Goal: Information Seeking & Learning: Learn about a topic

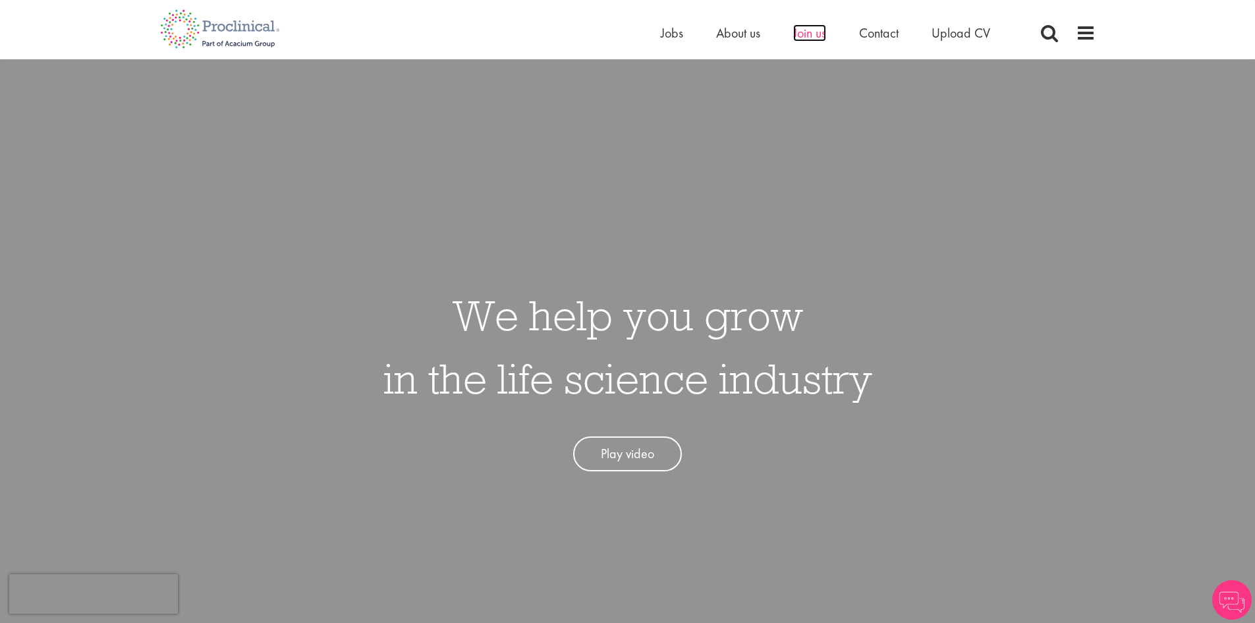
click at [807, 30] on span "Join us" at bounding box center [809, 32] width 33 height 17
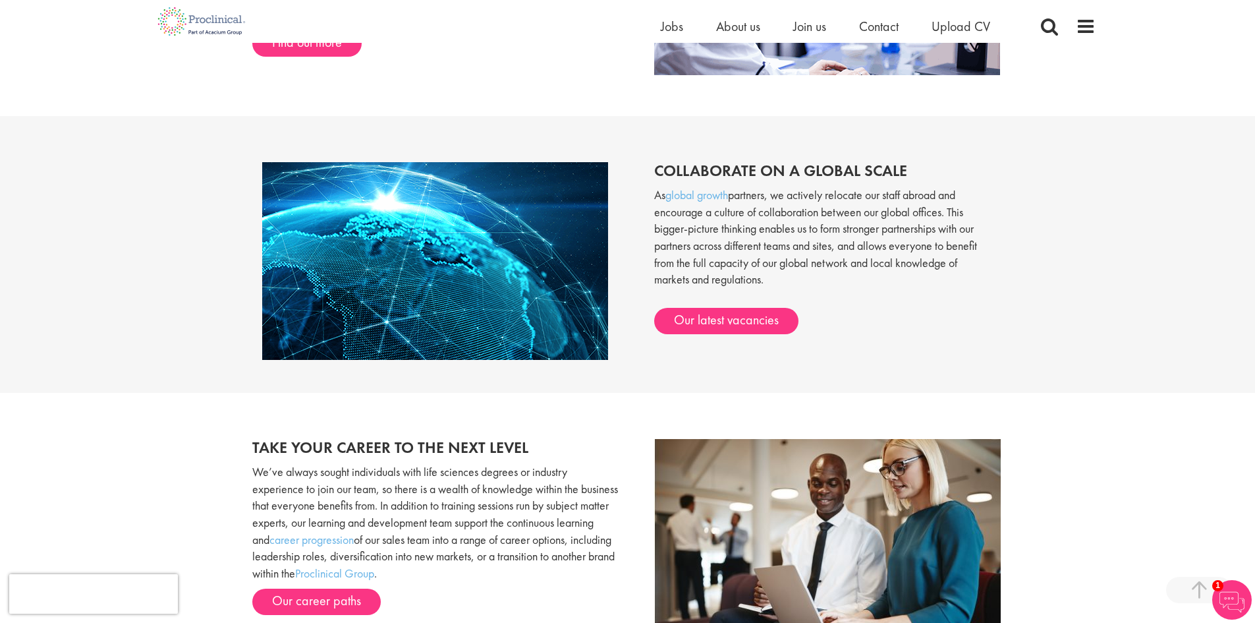
scroll to position [1054, 0]
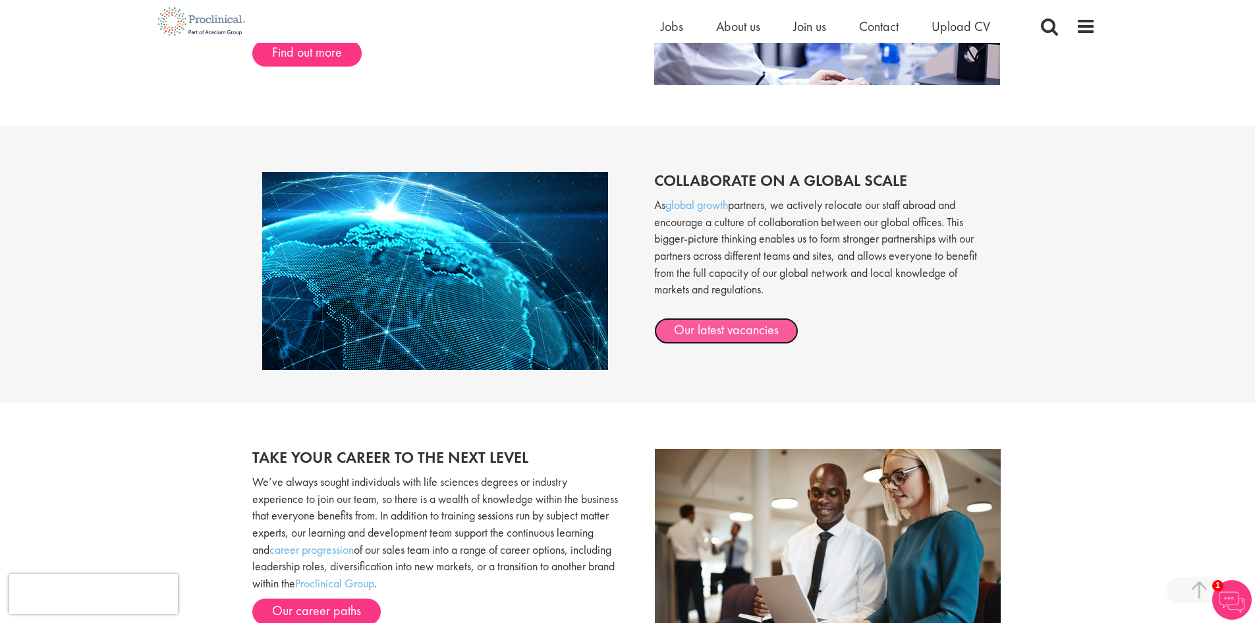
click at [716, 333] on link "Our latest vacancies" at bounding box center [726, 331] width 144 height 26
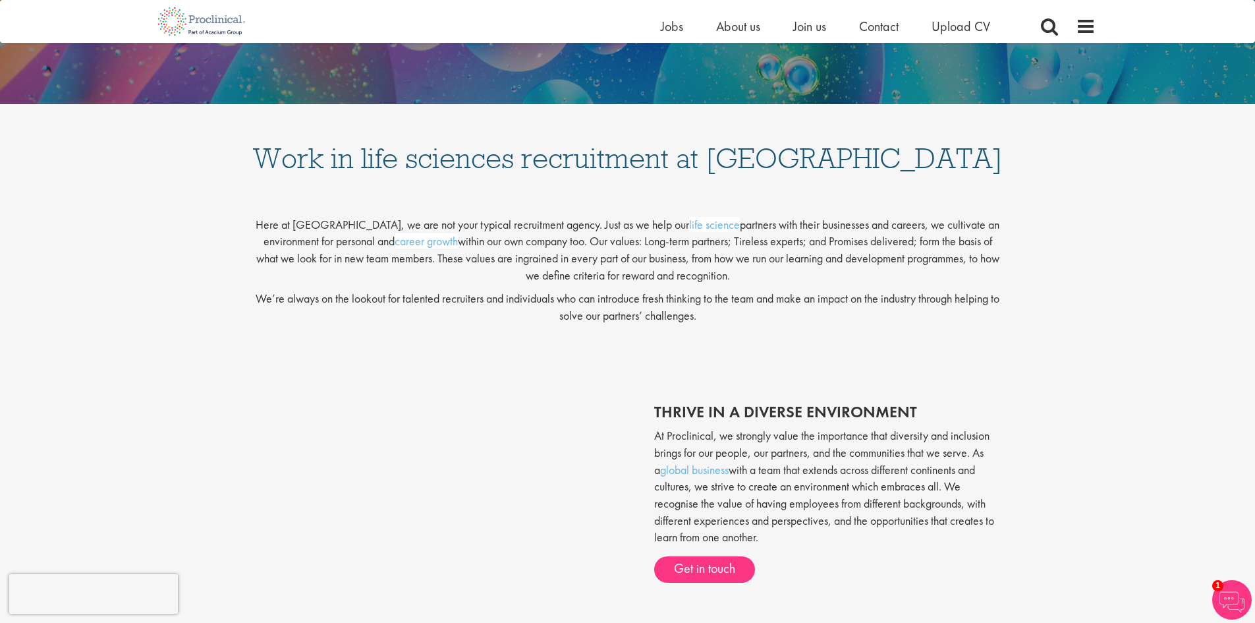
scroll to position [66, 0]
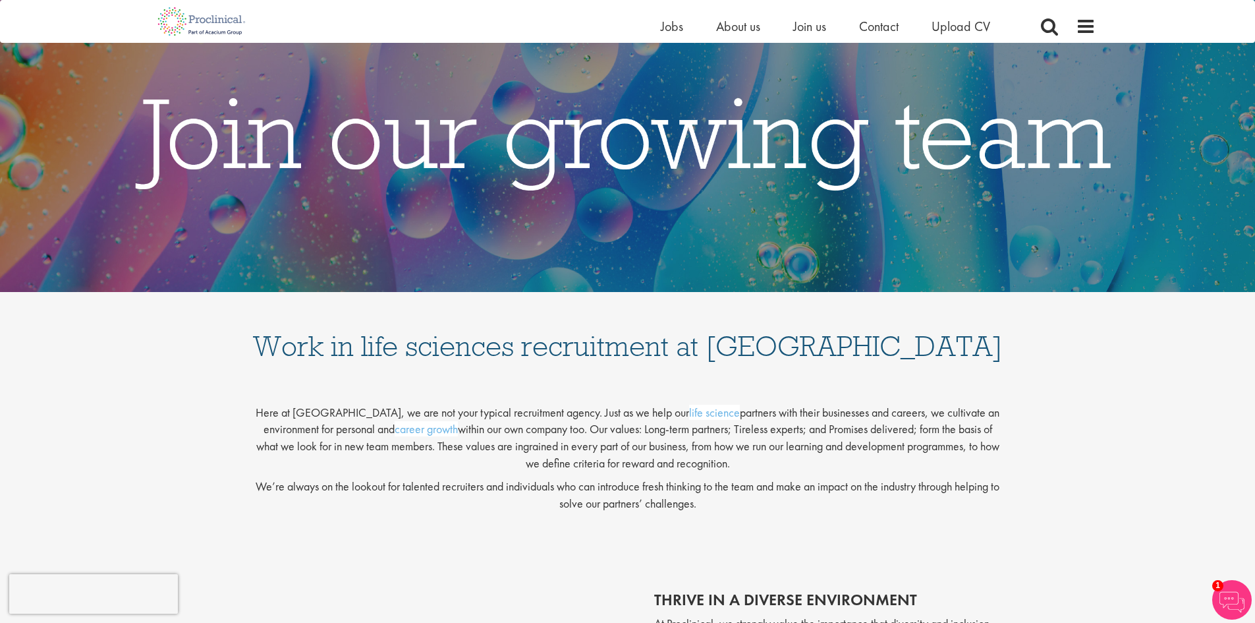
click at [671, 35] on li "Jobs" at bounding box center [672, 26] width 22 height 20
click at [674, 28] on span "Jobs" at bounding box center [672, 26] width 22 height 17
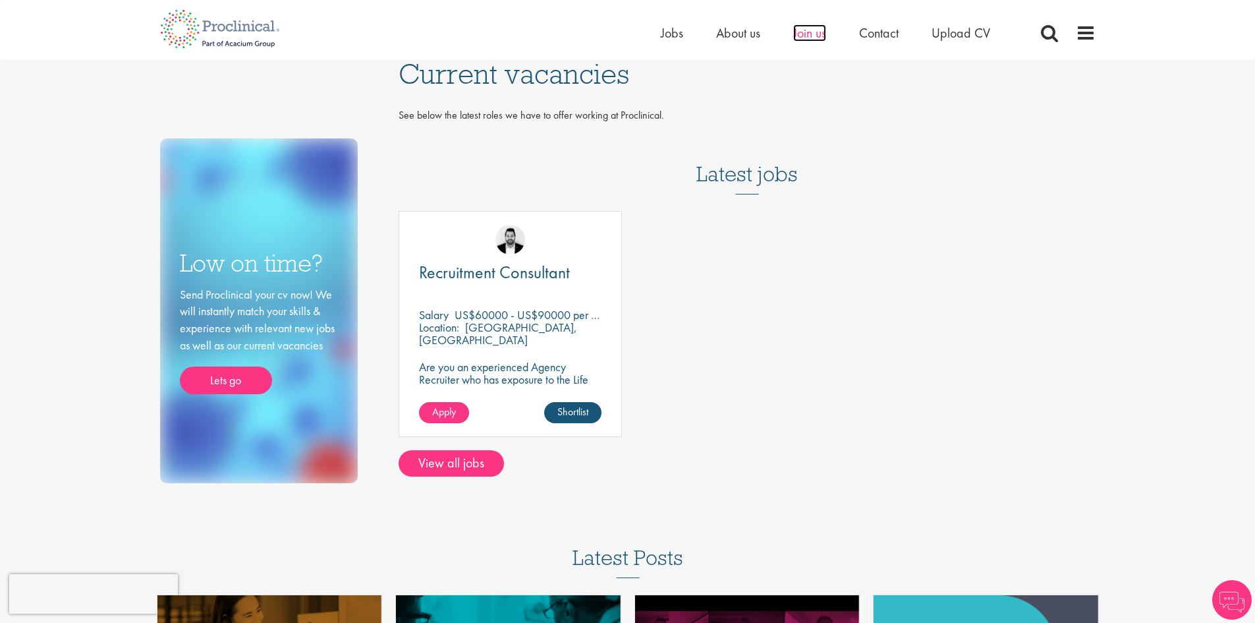
click at [808, 36] on span "Join us" at bounding box center [809, 32] width 33 height 17
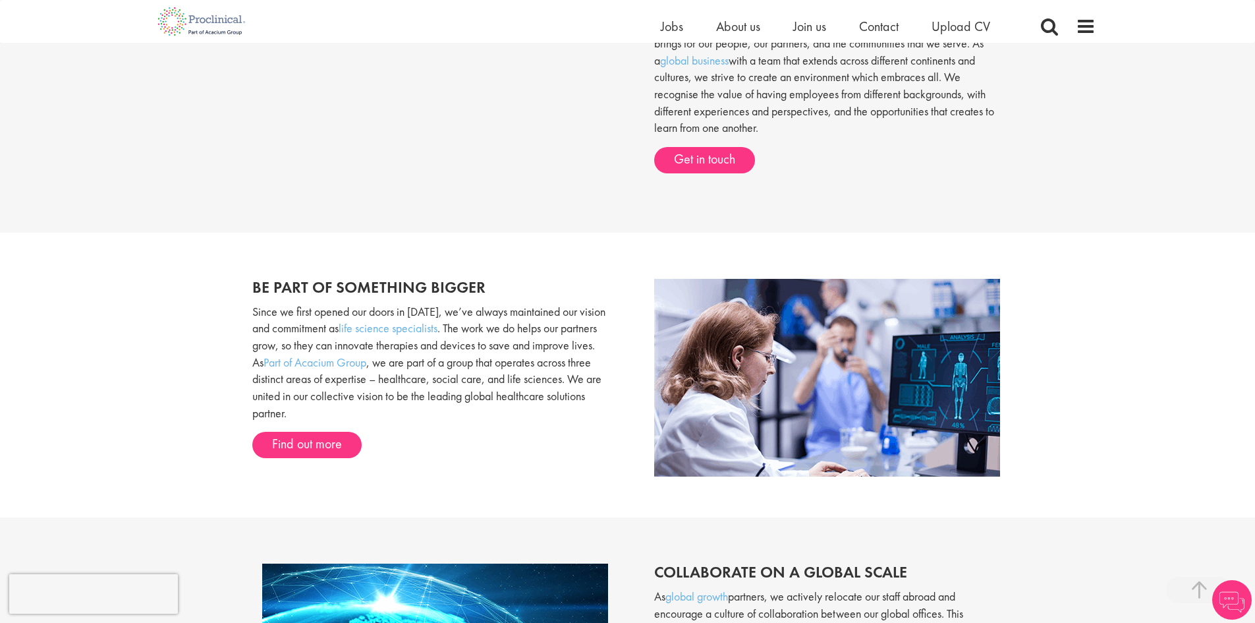
scroll to position [659, 0]
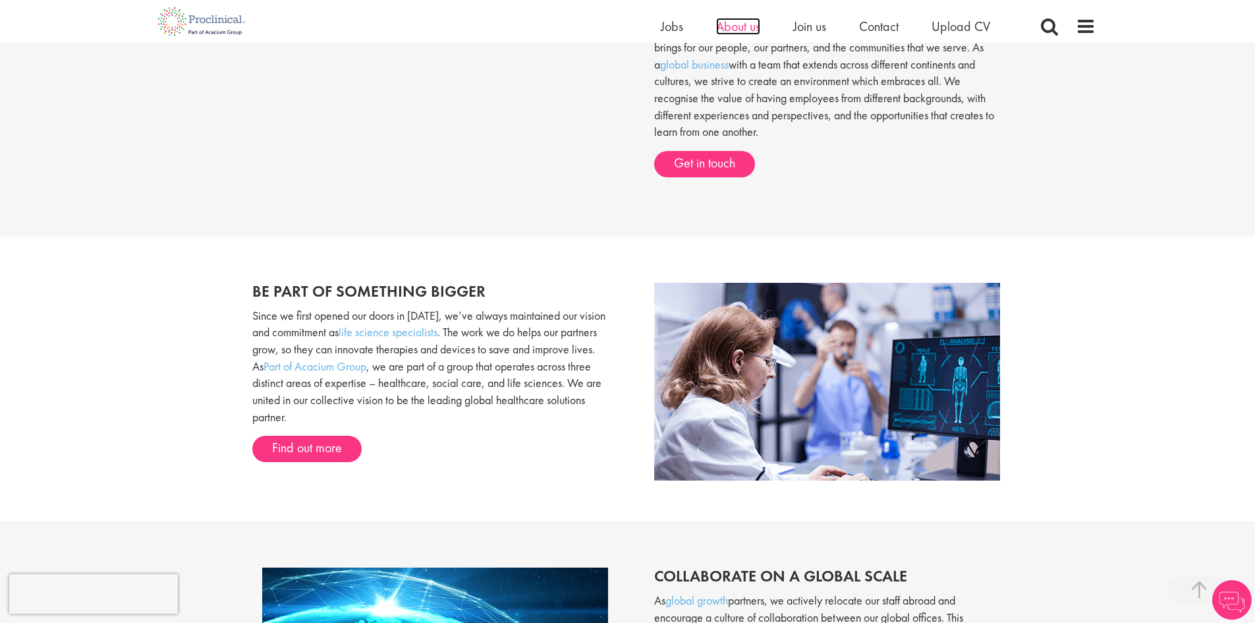
click at [743, 28] on span "About us" at bounding box center [738, 26] width 44 height 17
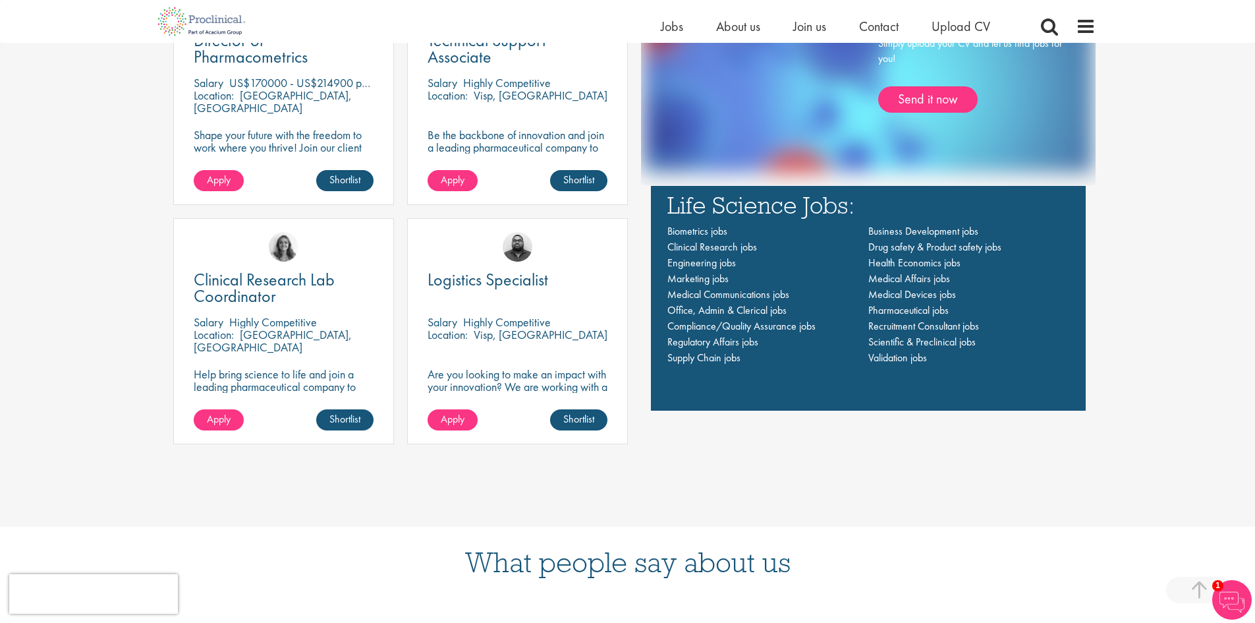
scroll to position [1054, 0]
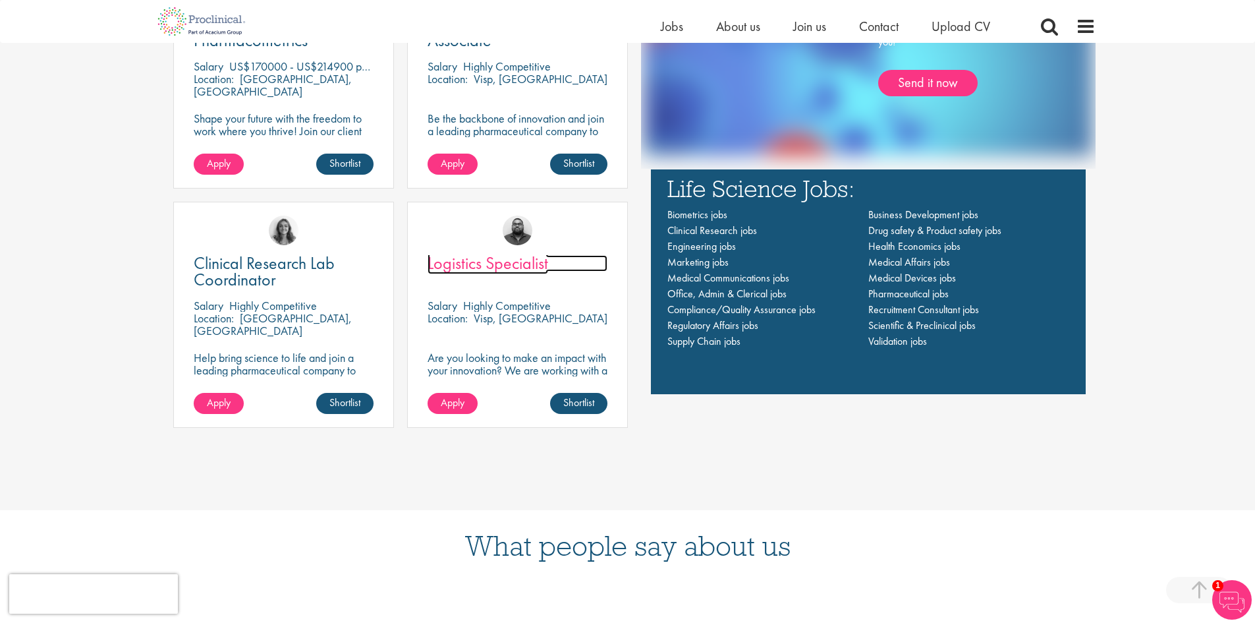
click at [504, 255] on span "Logistics Specialist" at bounding box center [488, 263] width 121 height 22
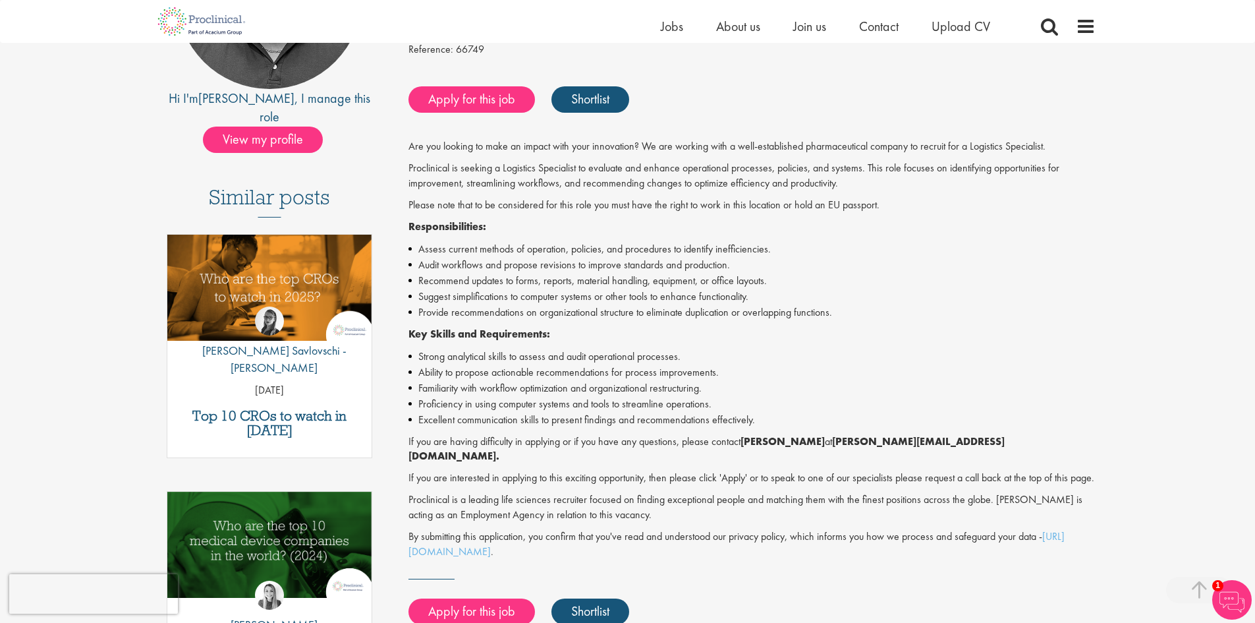
scroll to position [264, 0]
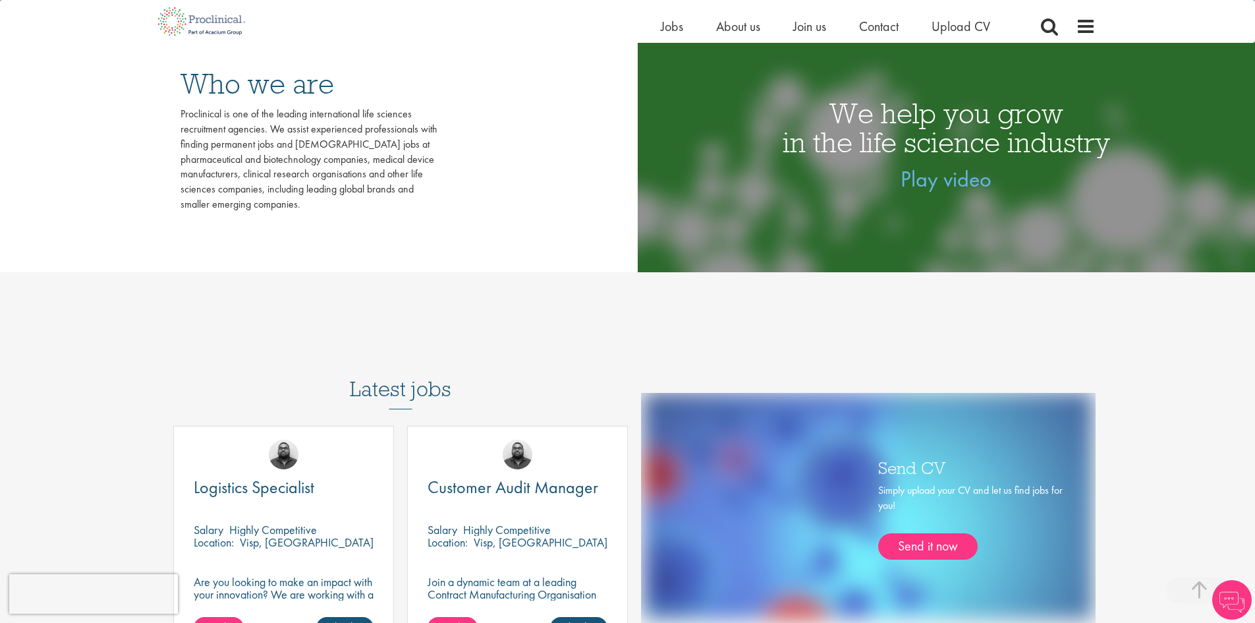
scroll to position [132, 0]
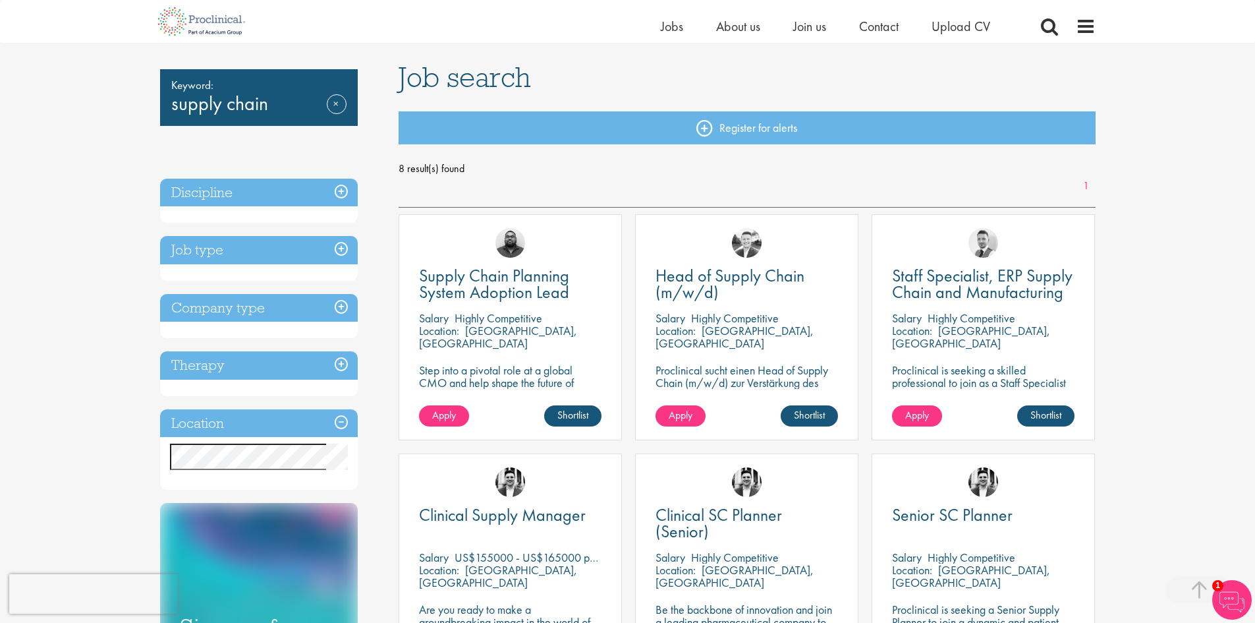
scroll to position [66, 0]
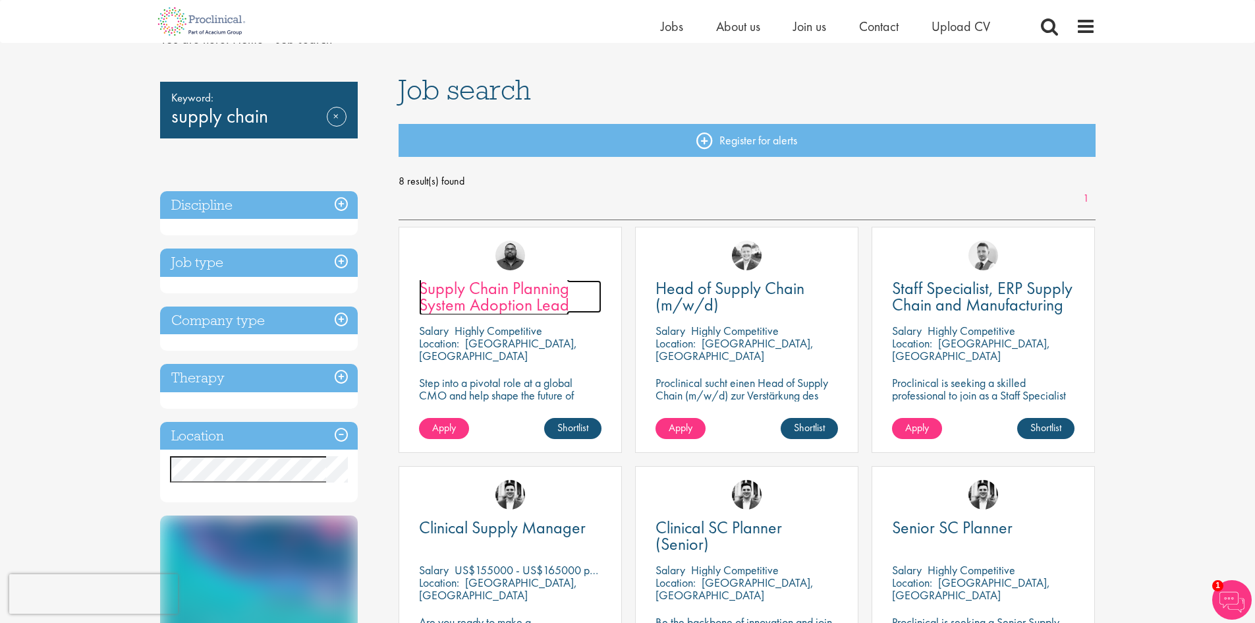
click at [498, 296] on span "Supply Chain Planning System Adoption Lead" at bounding box center [494, 296] width 150 height 39
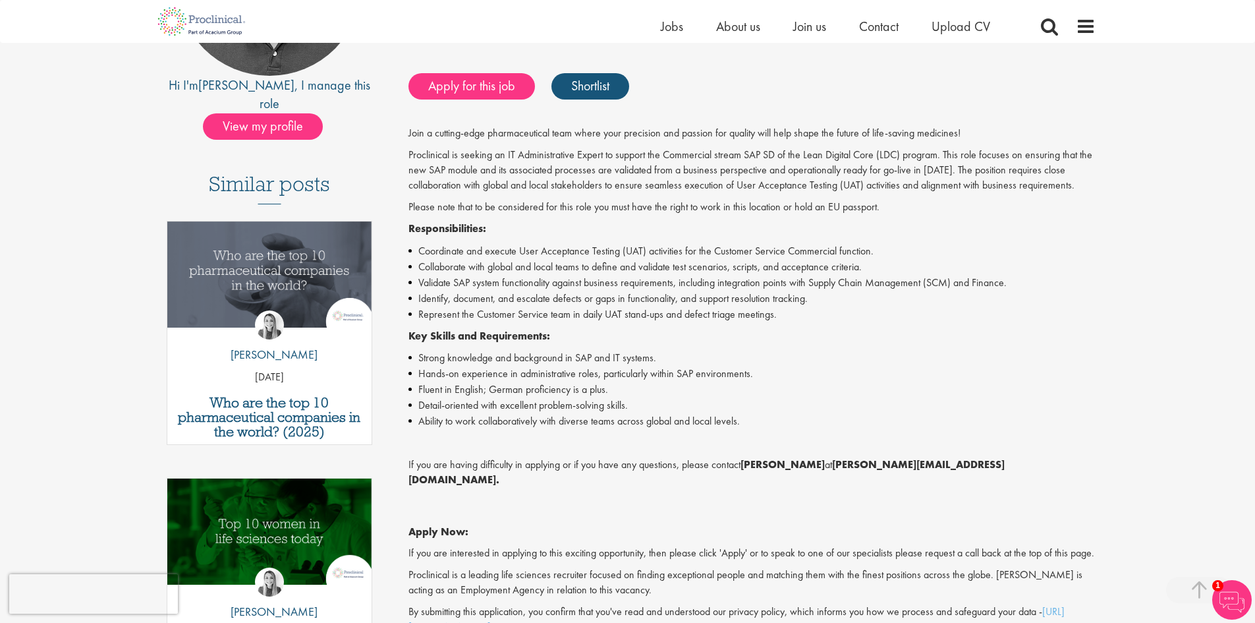
scroll to position [264, 0]
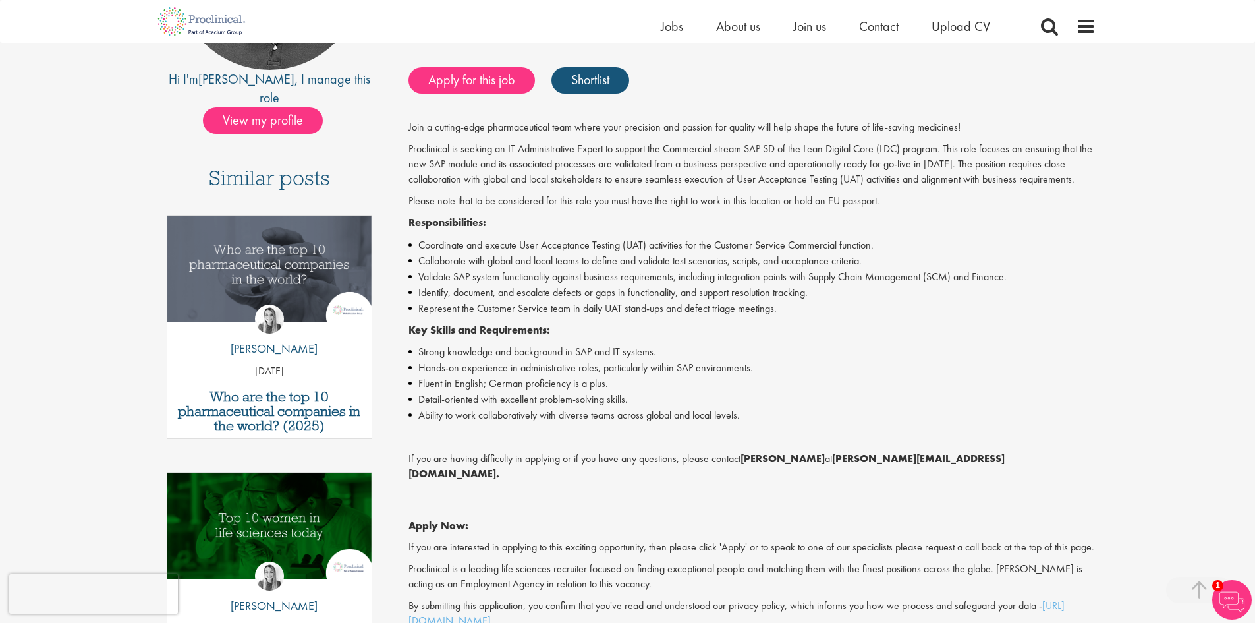
click at [951, 152] on p "Proclinical is seeking an IT Administrative Expert to support the Commercial st…" at bounding box center [752, 164] width 687 height 45
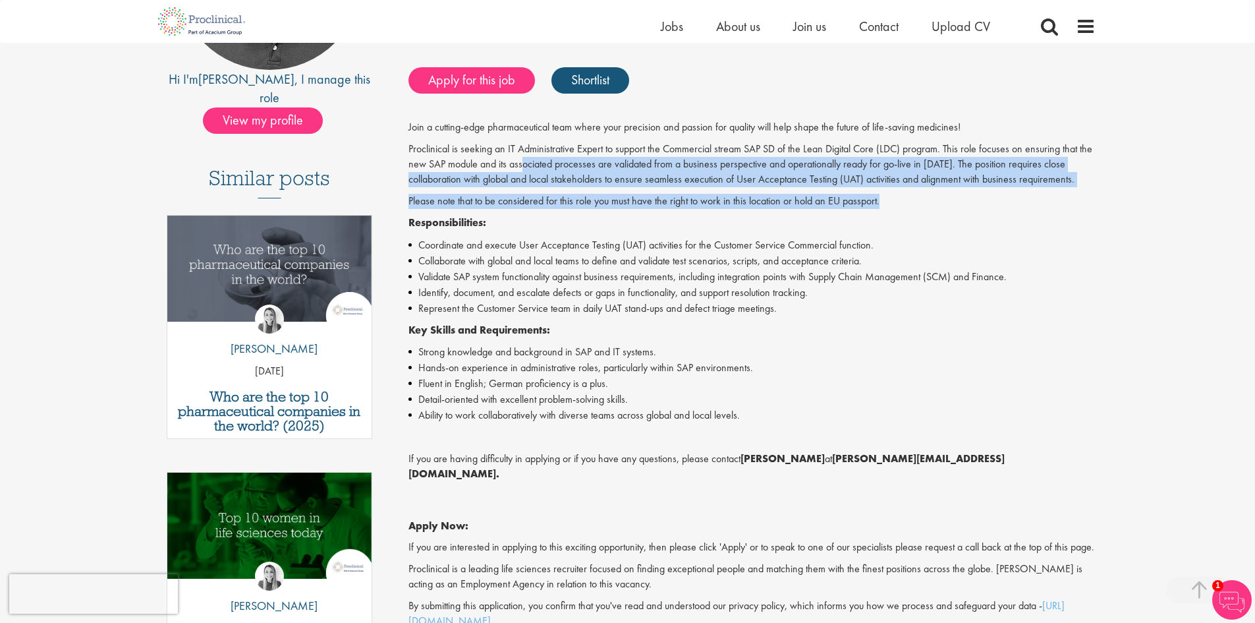
drag, startPoint x: 523, startPoint y: 163, endPoint x: 1091, endPoint y: 202, distance: 569.4
click at [1091, 202] on div "Join a cutting-edge pharmaceutical team where your precision and passion for qu…" at bounding box center [752, 374] width 687 height 508
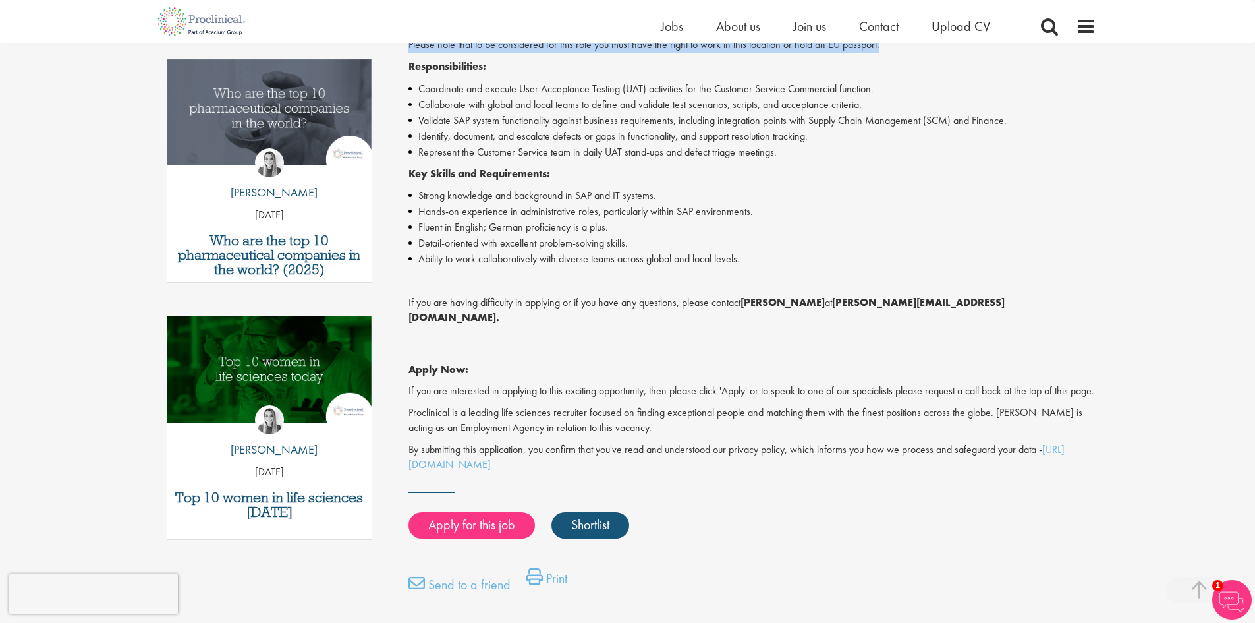
scroll to position [395, 0]
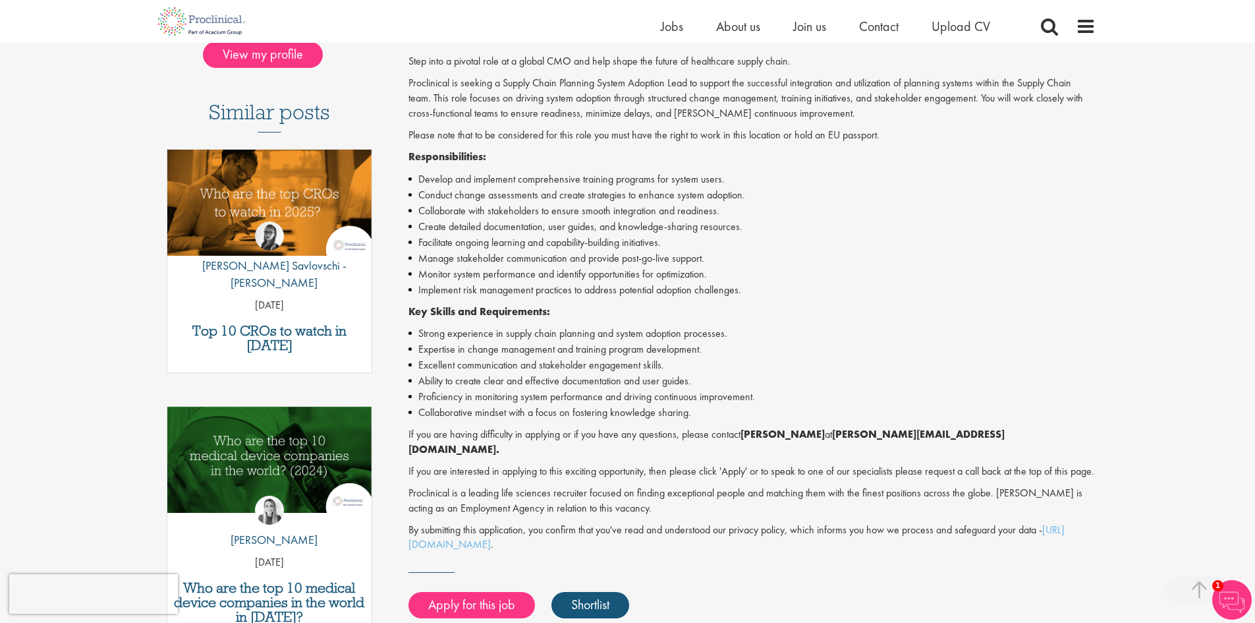
scroll to position [395, 0]
